Goal: Information Seeking & Learning: Learn about a topic

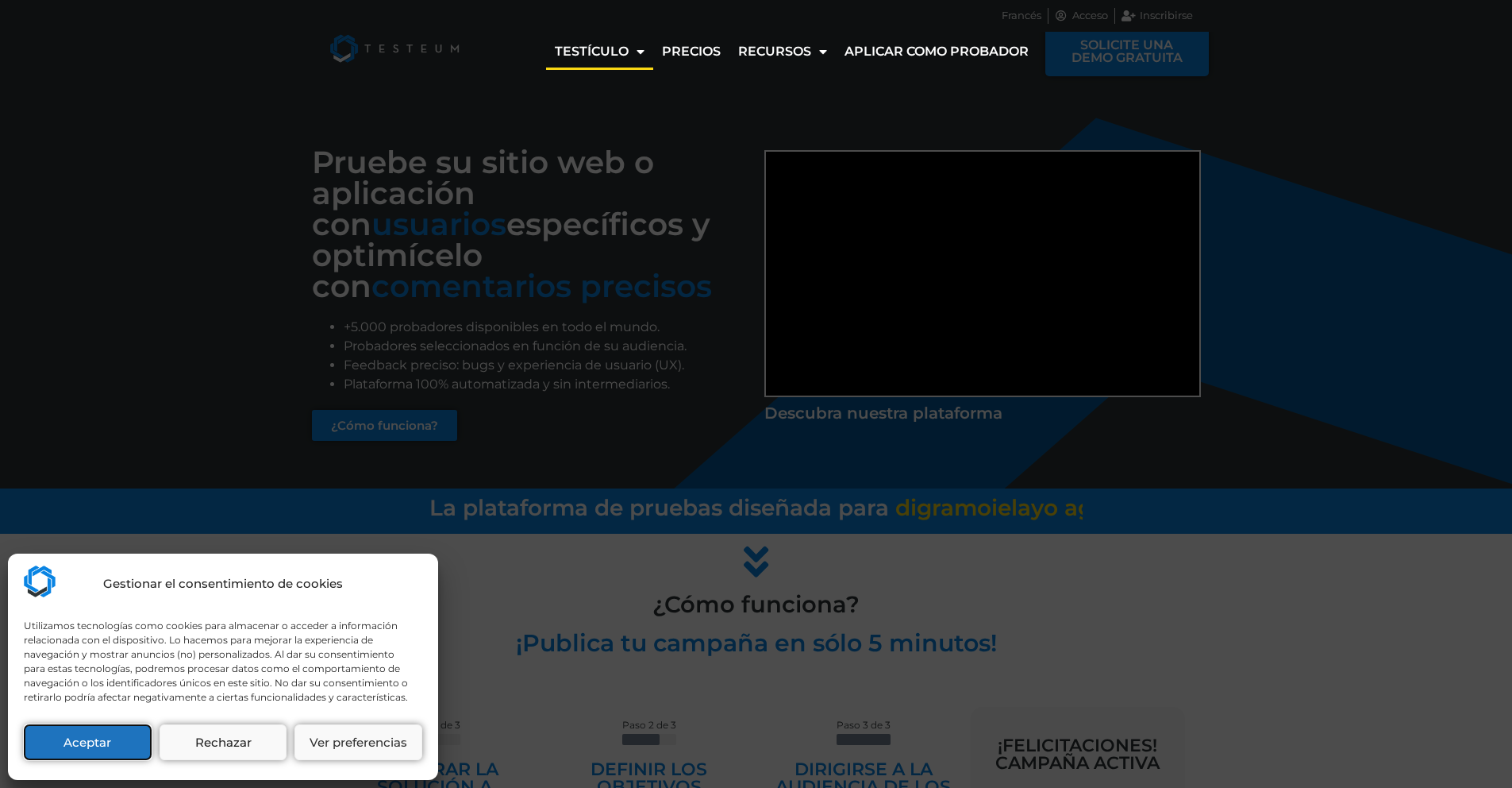
click at [99, 743] on font "Aceptar" at bounding box center [87, 742] width 48 height 15
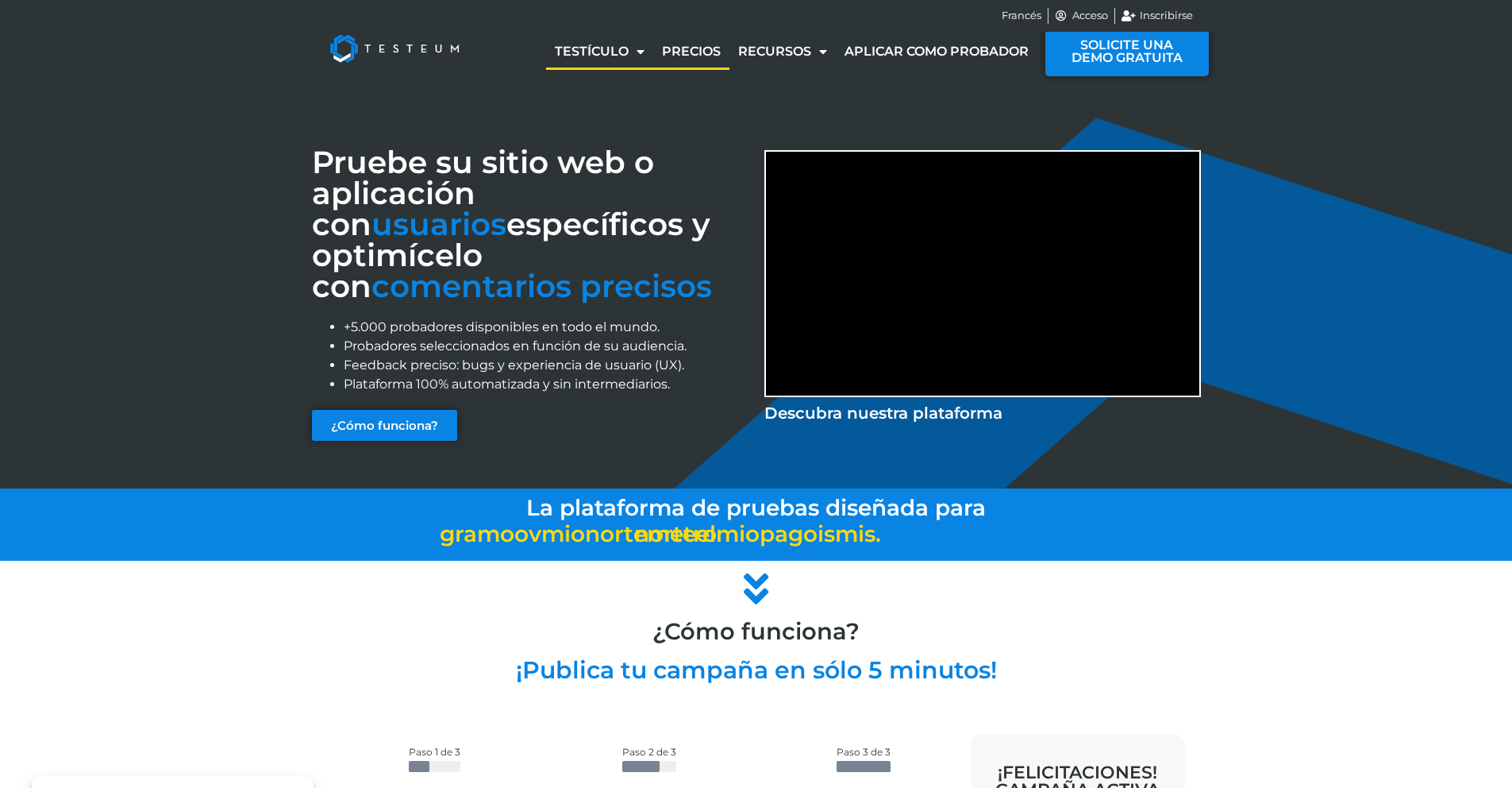
click at [684, 52] on font "Precios" at bounding box center [692, 51] width 59 height 15
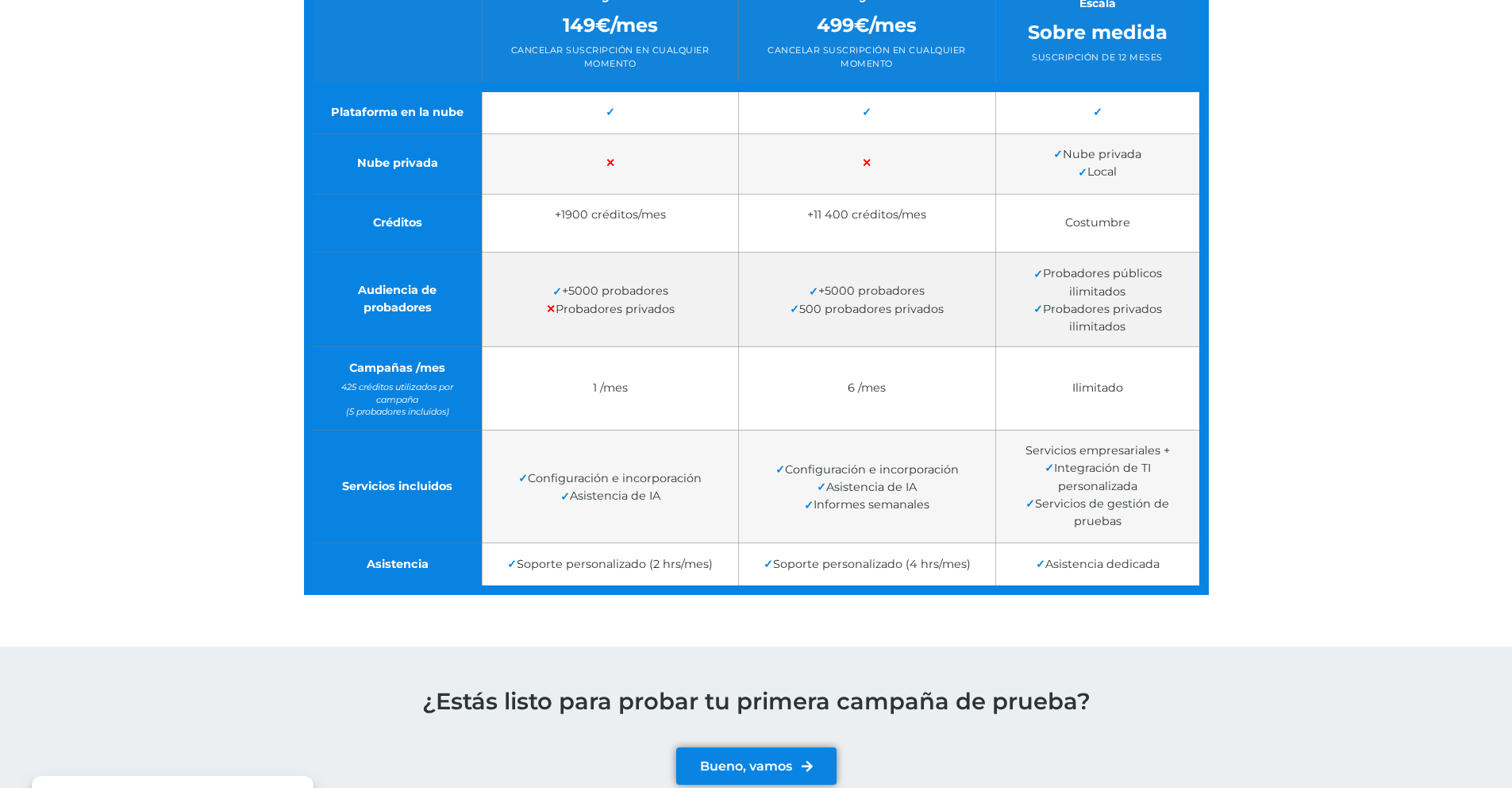
scroll to position [439, 0]
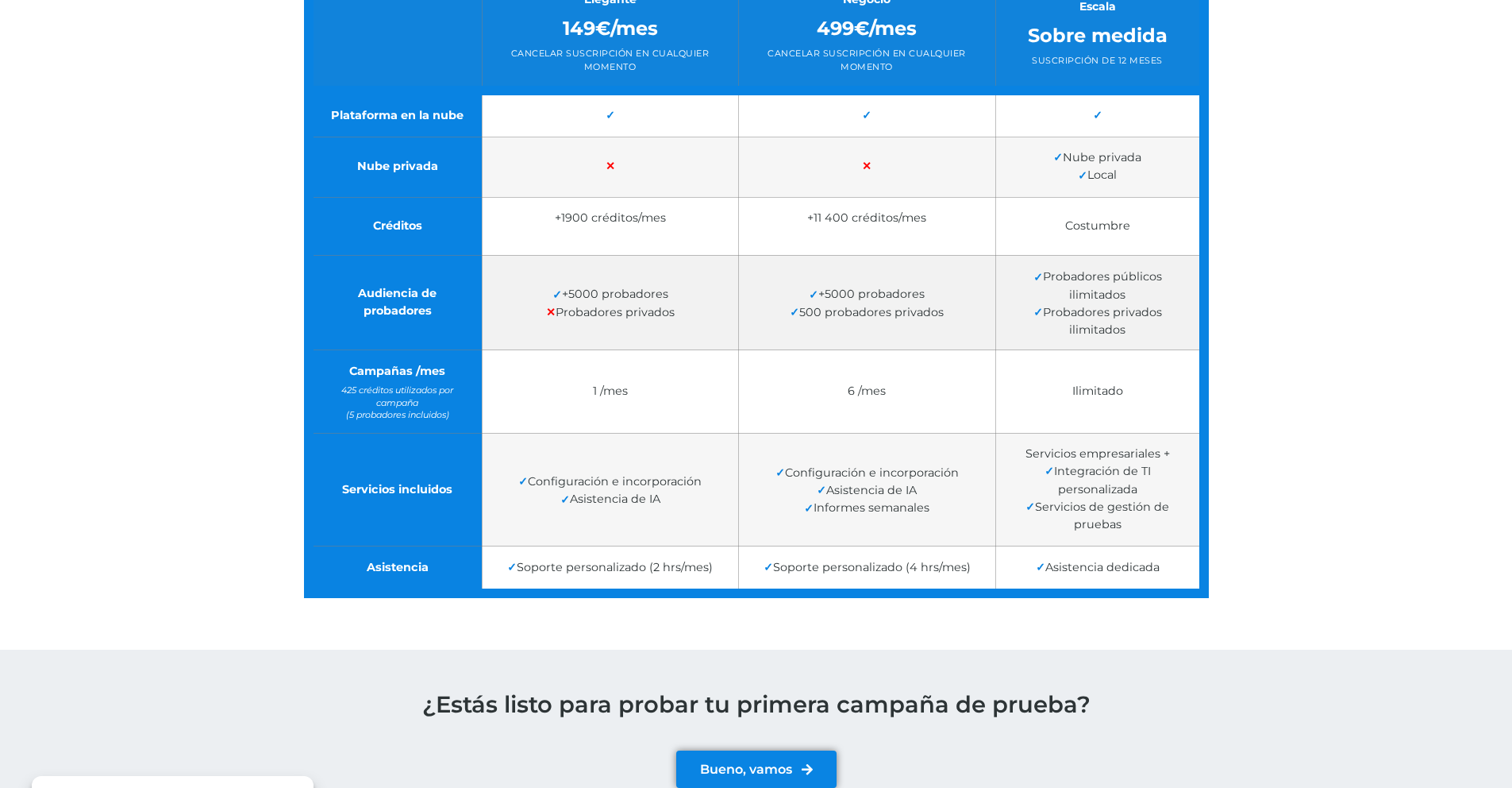
click at [595, 311] on font "Probadores privados" at bounding box center [615, 312] width 119 height 14
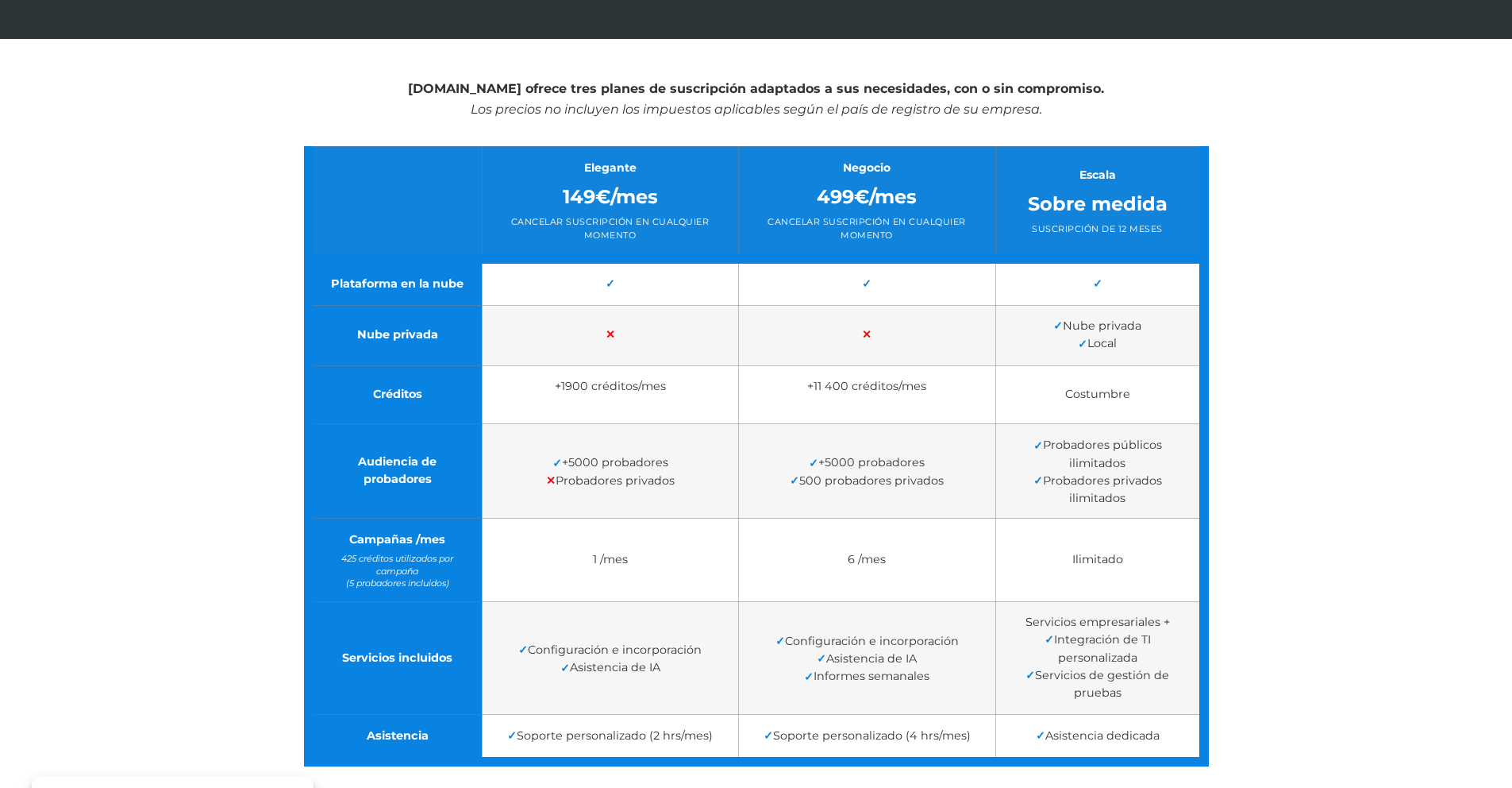
scroll to position [0, 0]
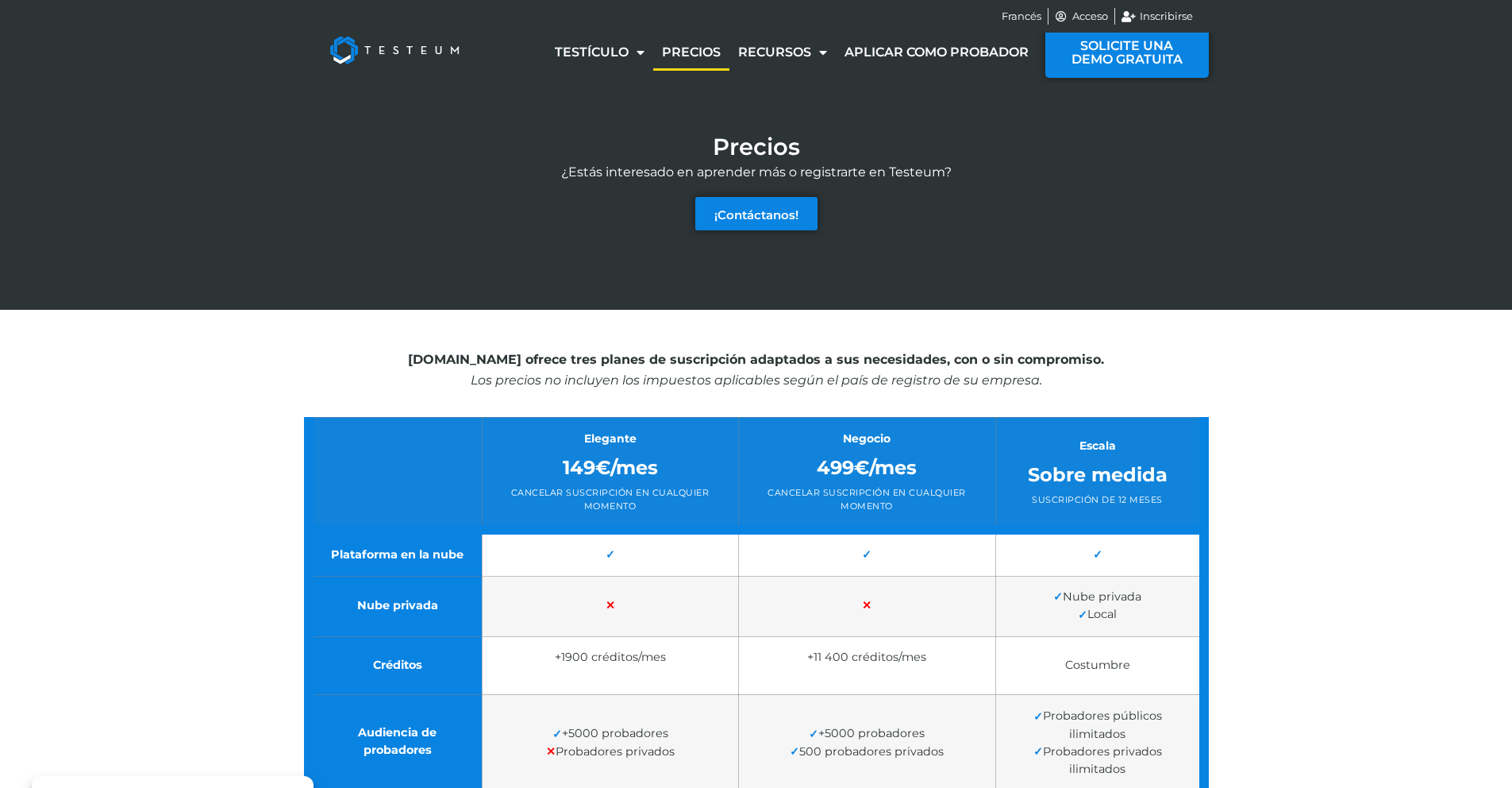
click at [399, 42] on img at bounding box center [394, 50] width 165 height 64
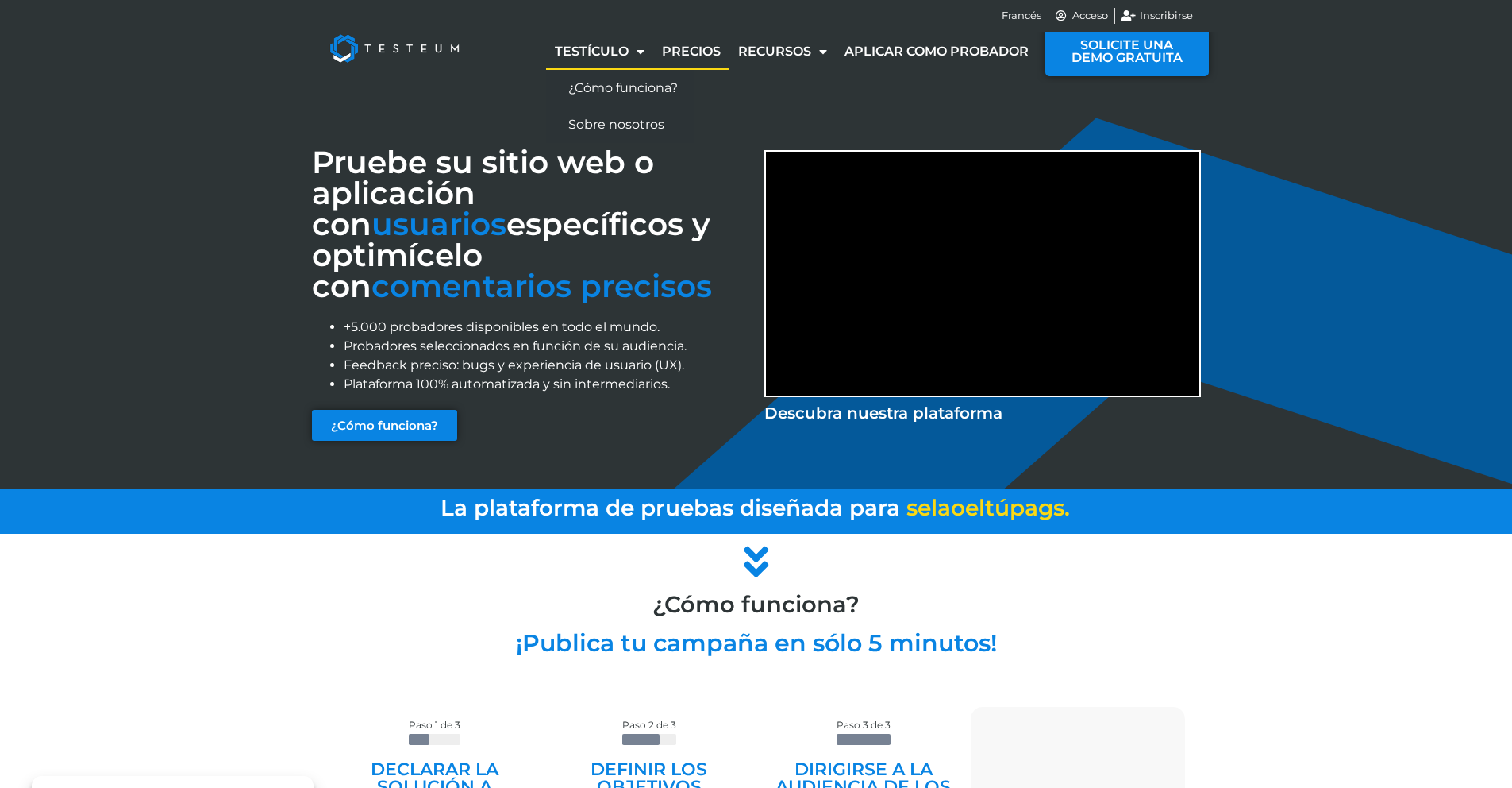
click at [671, 54] on font "Precios" at bounding box center [692, 51] width 59 height 15
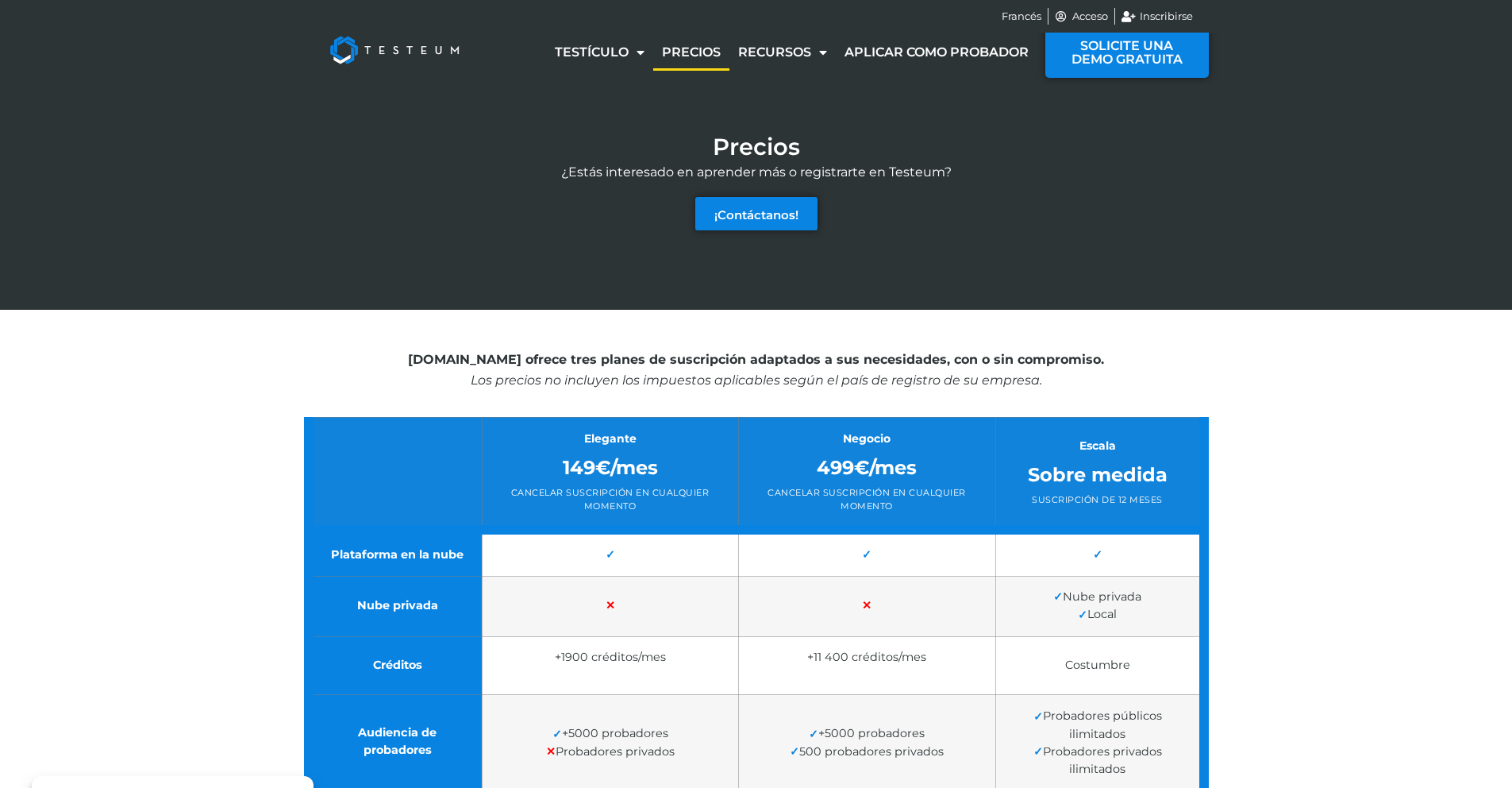
click at [378, 45] on img at bounding box center [394, 50] width 165 height 64
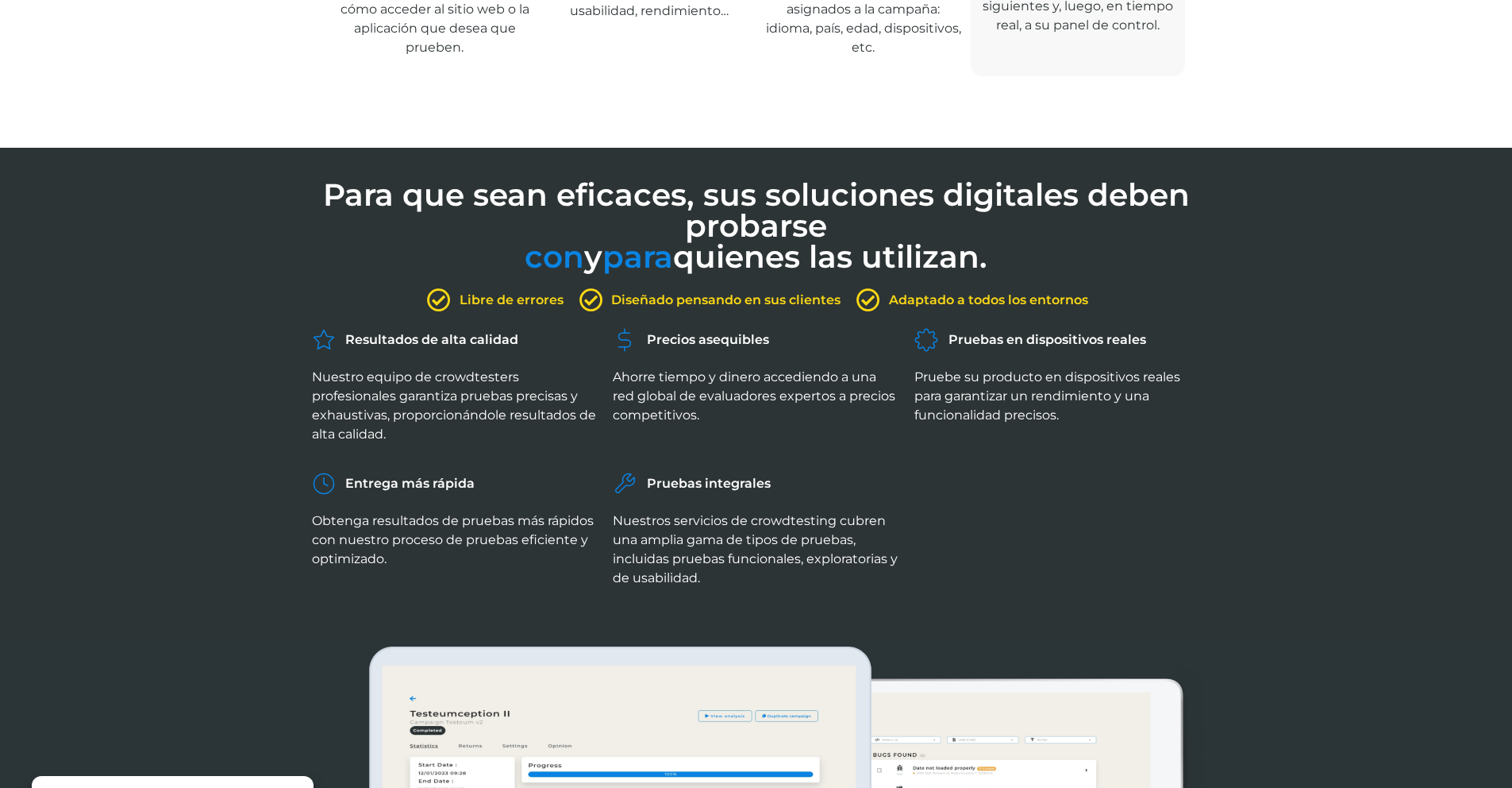
scroll to position [957, 0]
